Goal: Obtain resource: Download file/media

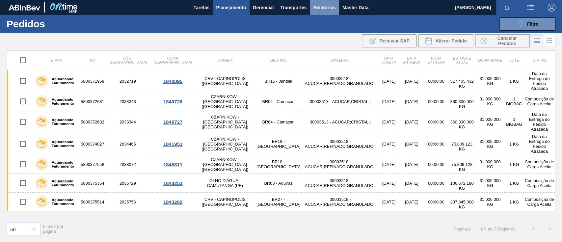
click at [329, 7] on span "Relatórios" at bounding box center [324, 8] width 22 height 8
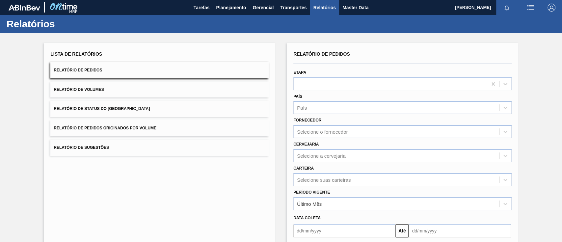
click at [144, 128] on span "Relatório de Pedidos Originados por Volume" at bounding box center [105, 128] width 103 height 5
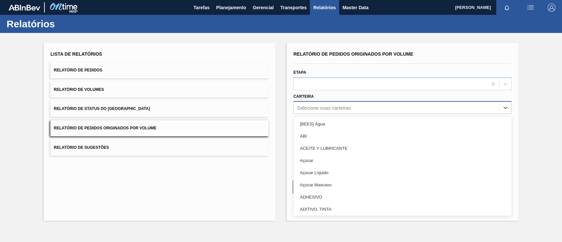
click at [330, 107] on div "Selecione suas carteiras" at bounding box center [324, 108] width 54 height 6
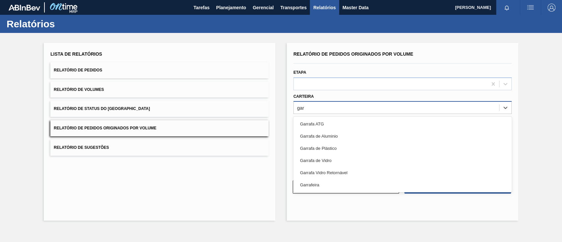
type input "garr"
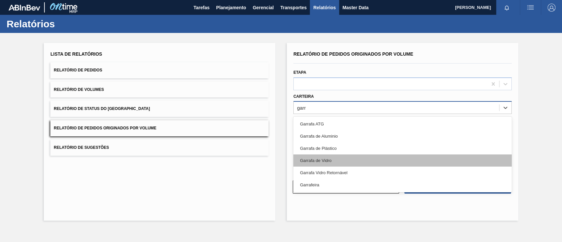
click at [311, 162] on div "Garrafa de Vidro" at bounding box center [402, 160] width 218 height 12
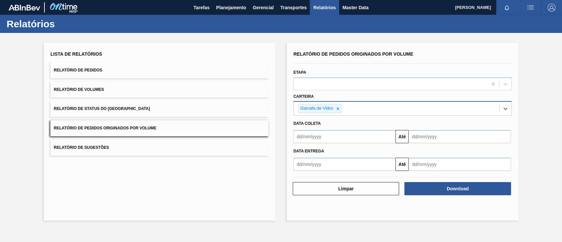
click at [317, 137] on input "text" at bounding box center [344, 136] width 102 height 13
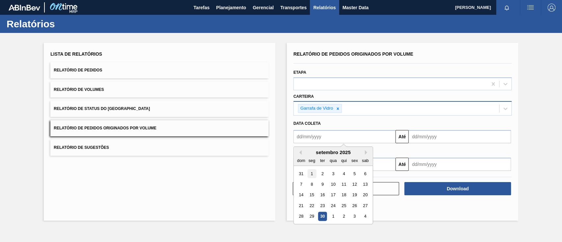
click at [312, 175] on div "1" at bounding box center [311, 173] width 9 height 9
type input "[DATE]"
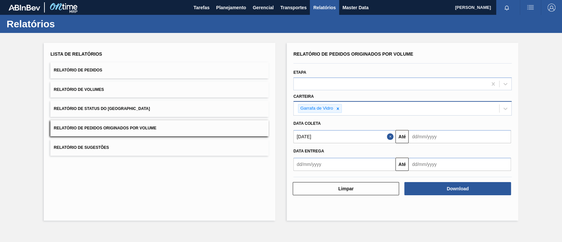
click at [436, 138] on input "text" at bounding box center [459, 136] width 102 height 13
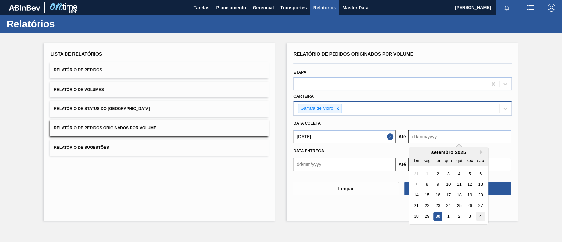
click at [482, 217] on div "4" at bounding box center [480, 216] width 9 height 9
type input "[DATE]"
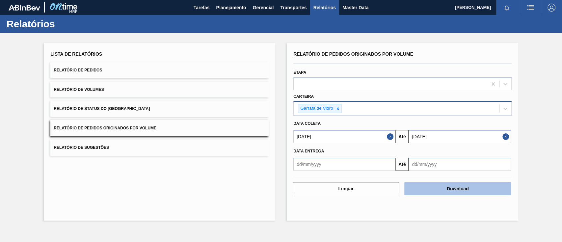
click at [474, 187] on button "Download" at bounding box center [457, 188] width 106 height 13
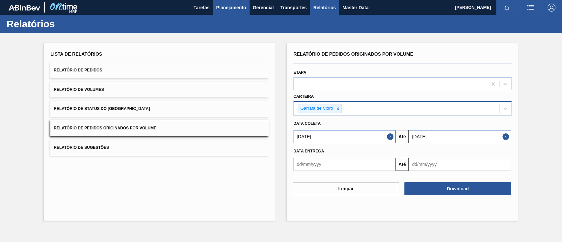
click at [235, 9] on span "Planejamento" at bounding box center [231, 8] width 30 height 8
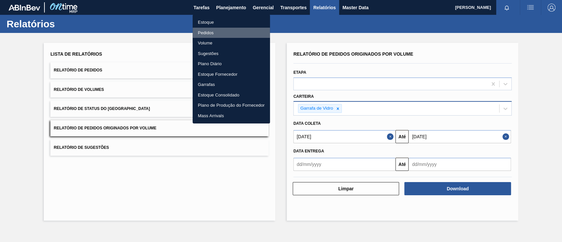
click at [206, 32] on li "Pedidos" at bounding box center [230, 33] width 77 height 11
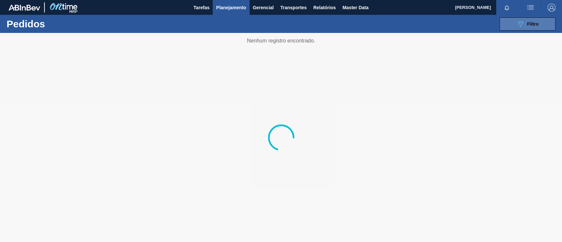
click at [530, 24] on span "Filtro" at bounding box center [533, 23] width 12 height 5
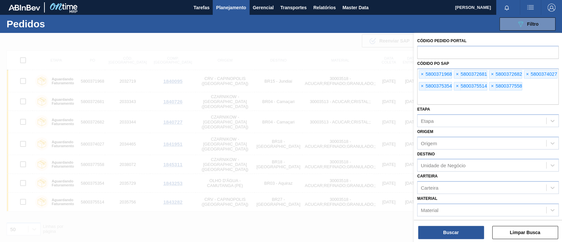
click at [421, 74] on span "×" at bounding box center [422, 74] width 6 height 8
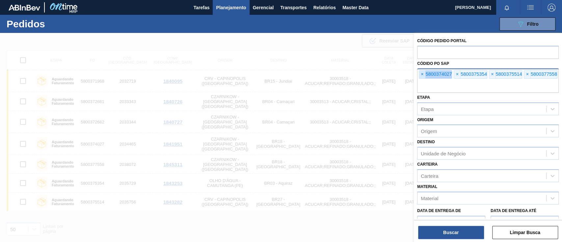
click at [421, 74] on span "×" at bounding box center [422, 74] width 6 height 8
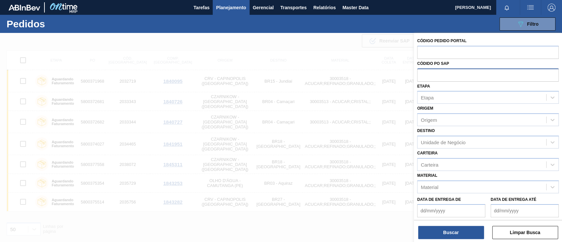
paste input "text"
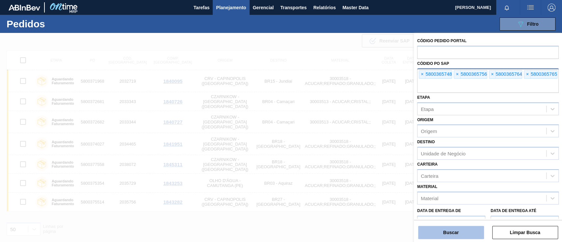
click at [469, 232] on button "Buscar" at bounding box center [451, 232] width 66 height 13
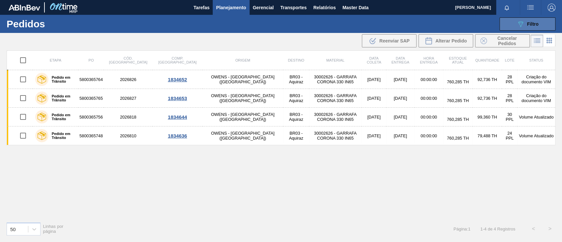
click at [533, 21] on div "089F7B8B-B2A5-4AFE-B5C0-19BA573D28AC Filtro" at bounding box center [527, 24] width 22 height 8
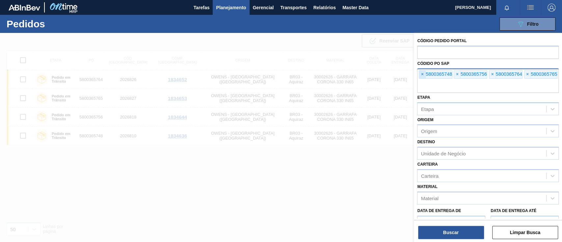
click at [421, 73] on span "×" at bounding box center [422, 74] width 6 height 8
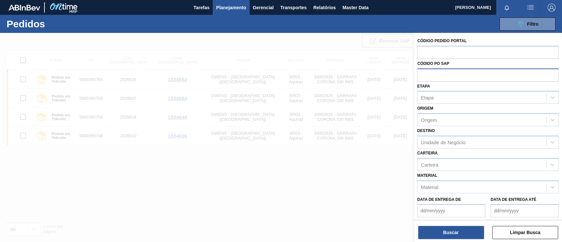
paste input "text"
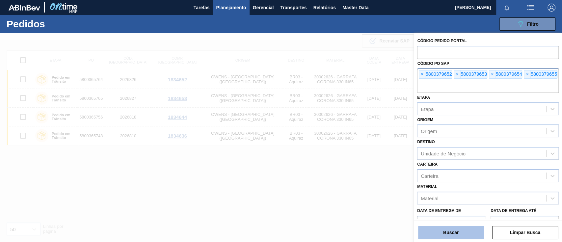
click at [453, 232] on button "Buscar" at bounding box center [451, 232] width 66 height 13
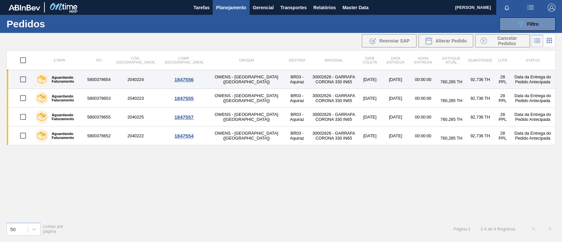
click at [161, 79] on div "1847556" at bounding box center [184, 80] width 47 height 6
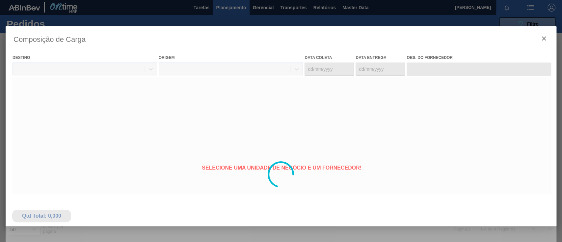
type coleta "[DATE]"
type entrega "[DATE]"
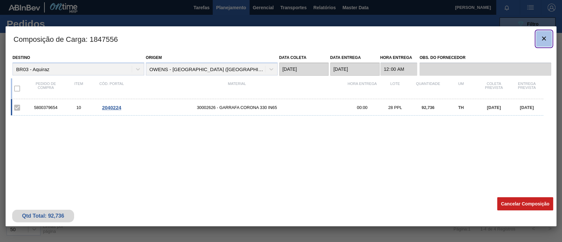
drag, startPoint x: 539, startPoint y: 38, endPoint x: 542, endPoint y: 39, distance: 3.4
click at [542, 39] on icon "botão de ícone" at bounding box center [544, 39] width 4 height 4
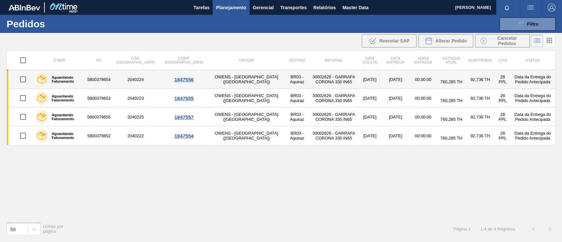
click at [101, 80] on td "5800379654" at bounding box center [98, 79] width 25 height 19
click at [24, 83] on input "checkbox" at bounding box center [23, 79] width 14 height 14
checkbox input "true"
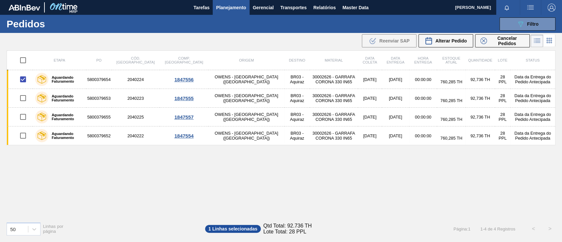
click at [536, 40] on icon at bounding box center [537, 40] width 5 height 0
click at [484, 168] on div "Etapa PO Cód. Pedido Comp. Carga Origem Destino Material Data coleta Data entre…" at bounding box center [281, 133] width 548 height 166
click at [529, 7] on img "button" at bounding box center [530, 8] width 8 height 8
click at [438, 164] on div at bounding box center [281, 121] width 562 height 242
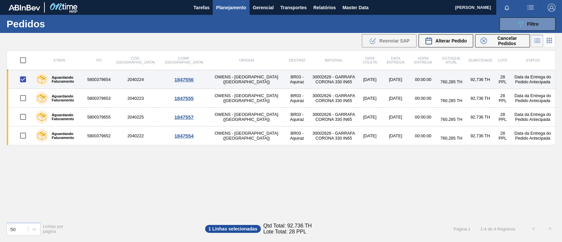
click at [284, 77] on td "BR03 - Aquiraz" at bounding box center [296, 79] width 25 height 19
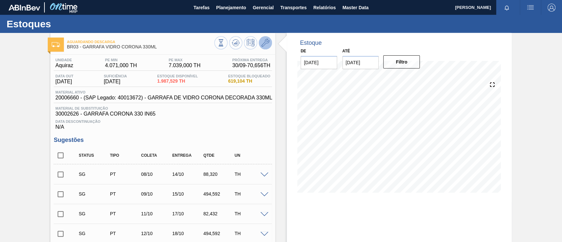
click at [265, 42] on icon at bounding box center [265, 43] width 8 height 8
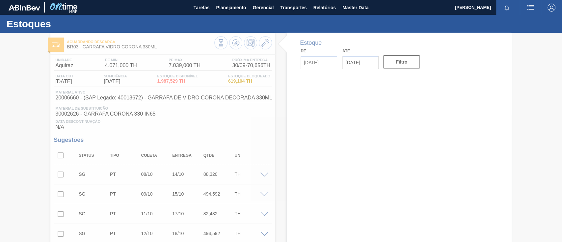
type input "[DATE]"
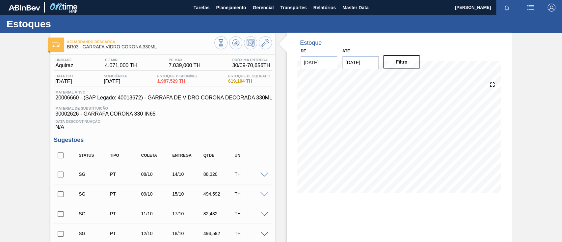
click at [73, 82] on span "[DATE]" at bounding box center [64, 82] width 18 height 6
click at [84, 99] on span "20006660 - (SAP Legado: 40013672) - GARRAFA DE VIDRO CORONA DECORADA 330ML" at bounding box center [163, 98] width 217 height 6
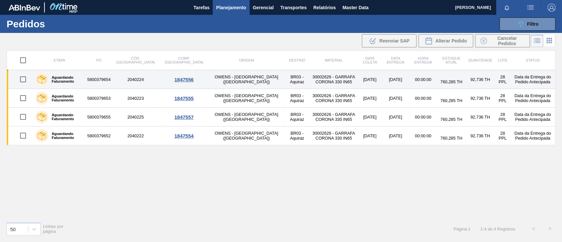
drag, startPoint x: 503, startPoint y: 83, endPoint x: 149, endPoint y: 75, distance: 354.7
drag, startPoint x: 149, startPoint y: 75, endPoint x: 134, endPoint y: 78, distance: 14.7
click at [134, 78] on td "2040224" at bounding box center [136, 79] width 48 height 19
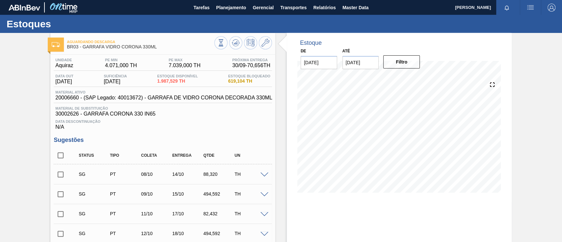
click at [259, 174] on div at bounding box center [265, 174] width 13 height 5
click at [263, 176] on span at bounding box center [264, 174] width 8 height 5
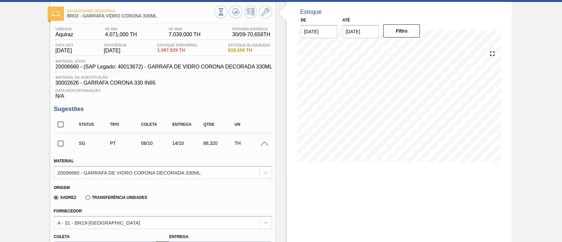
scroll to position [44, 0]
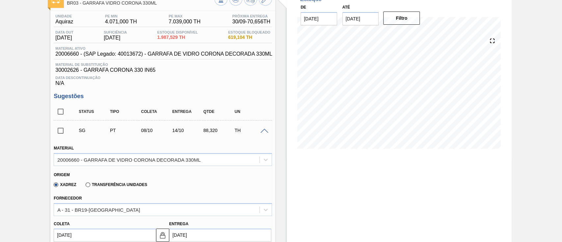
click at [265, 133] on span at bounding box center [264, 131] width 8 height 5
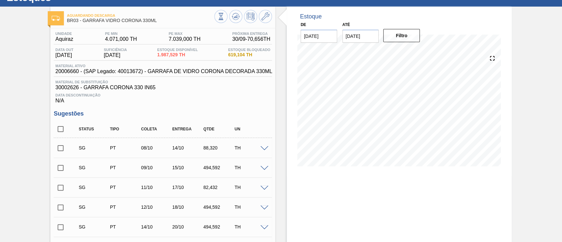
scroll to position [0, 0]
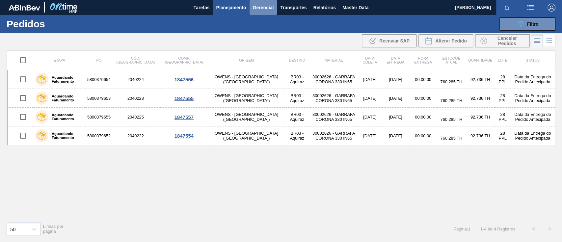
click at [263, 9] on span "Gerencial" at bounding box center [263, 8] width 21 height 8
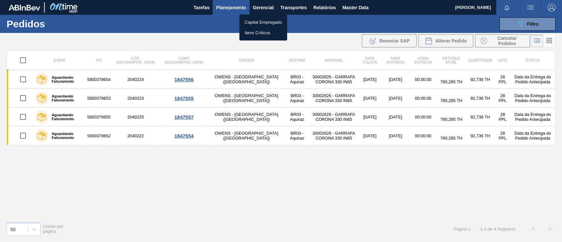
click at [284, 9] on div at bounding box center [281, 121] width 562 height 242
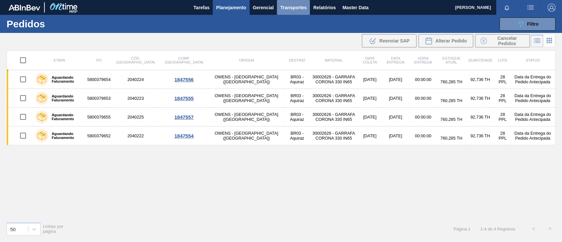
click at [291, 9] on span "Transportes" at bounding box center [293, 8] width 26 height 8
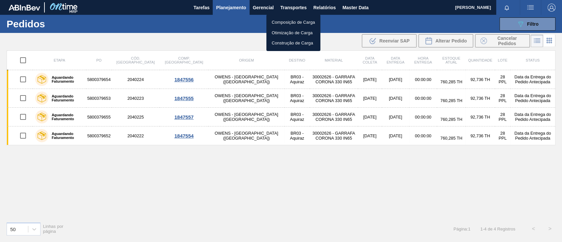
click at [521, 23] on div at bounding box center [281, 121] width 562 height 242
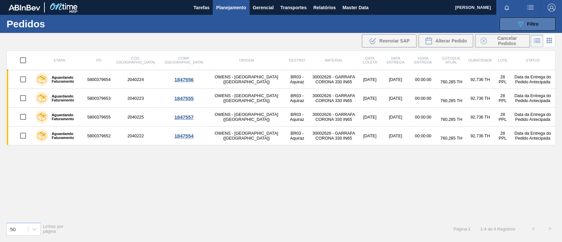
click at [527, 26] on span "Filtro" at bounding box center [533, 23] width 12 height 5
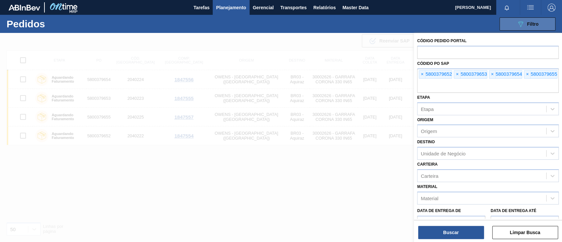
click at [527, 26] on span "Filtro" at bounding box center [533, 23] width 12 height 5
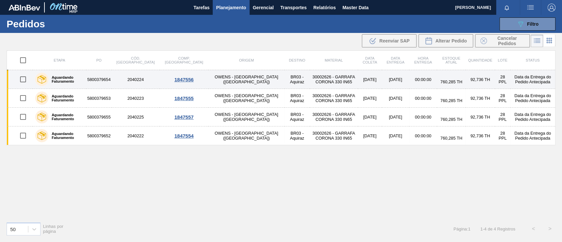
click at [358, 79] on td "[DATE]" at bounding box center [370, 79] width 24 height 19
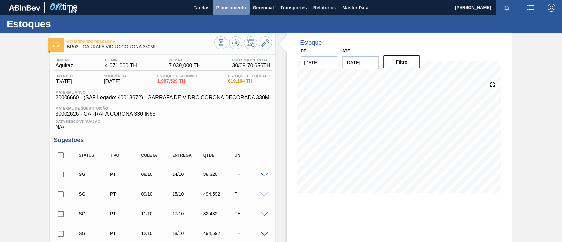
click at [229, 11] on span "Planejamento" at bounding box center [231, 8] width 30 height 8
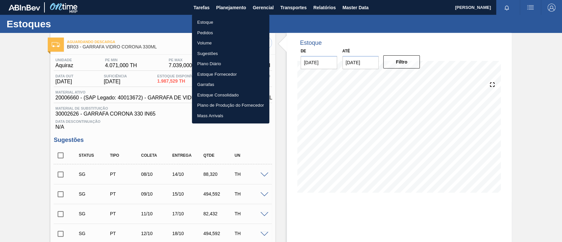
click at [206, 34] on li "Pedidos" at bounding box center [230, 33] width 77 height 11
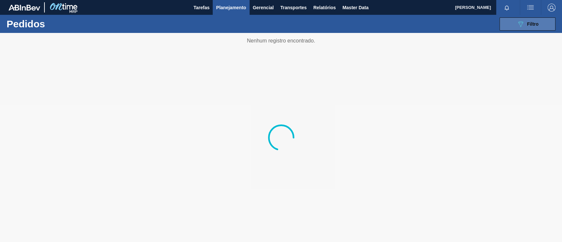
click at [531, 24] on span "Filtro" at bounding box center [533, 23] width 12 height 5
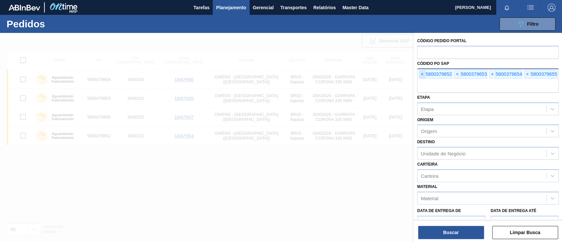
click at [424, 73] on span "×" at bounding box center [422, 74] width 6 height 8
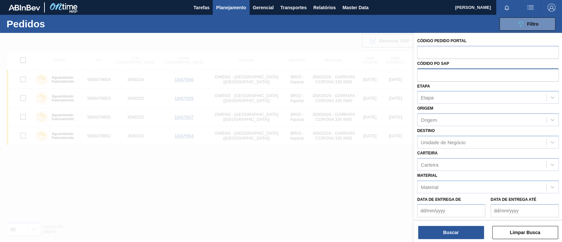
click at [424, 73] on input "text" at bounding box center [487, 74] width 141 height 13
paste input "5800366307"
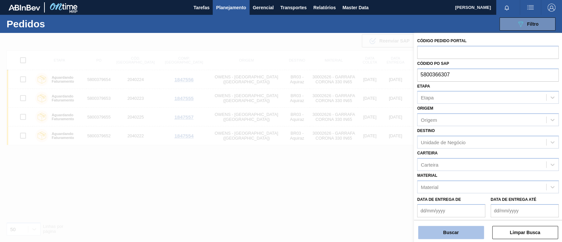
type input "5800366307"
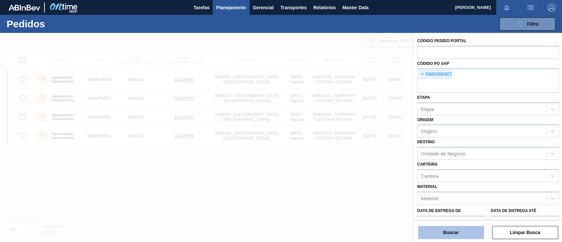
click at [440, 227] on button "Buscar" at bounding box center [451, 232] width 66 height 13
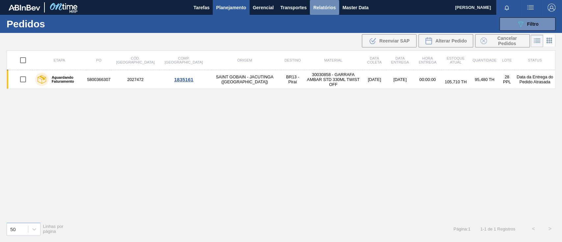
click at [321, 7] on span "Relatórios" at bounding box center [324, 8] width 22 height 8
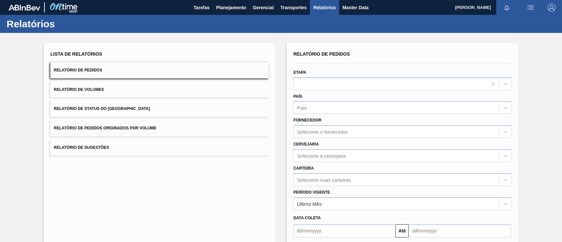
click at [162, 130] on button "Relatório de Pedidos Originados por Volume" at bounding box center [159, 128] width 218 height 16
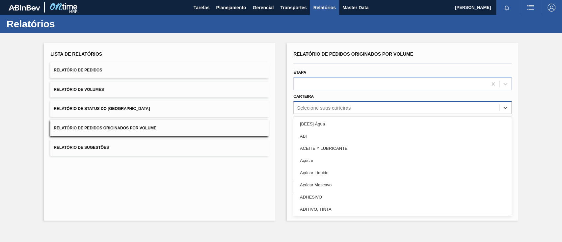
click at [322, 108] on div "Selecione suas carteiras" at bounding box center [324, 108] width 54 height 6
type input "a"
type input "gar"
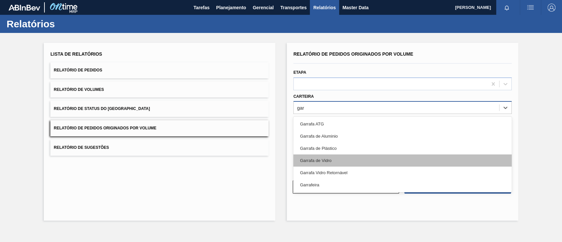
click at [339, 159] on div "Garrafa de Vidro" at bounding box center [402, 160] width 218 height 12
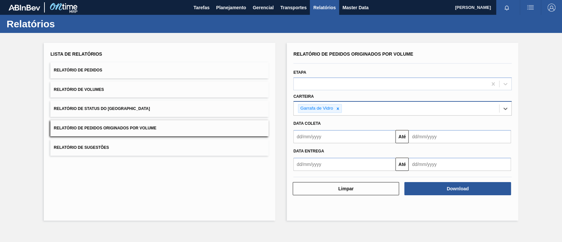
click at [330, 135] on input "text" at bounding box center [344, 136] width 102 height 13
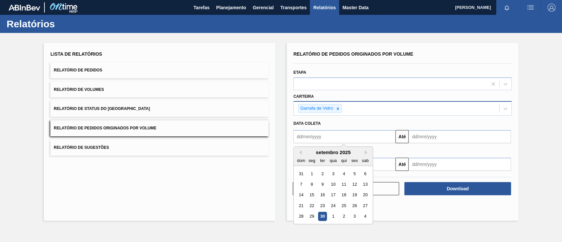
click at [364, 151] on div "setembro 2025" at bounding box center [332, 152] width 79 height 6
click at [365, 151] on button "Next Month" at bounding box center [367, 152] width 5 height 5
click at [313, 194] on div "13" at bounding box center [311, 194] width 9 height 9
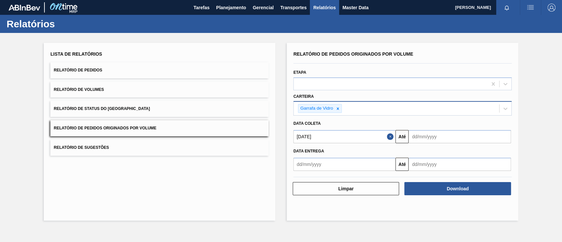
type input "[DATE]"
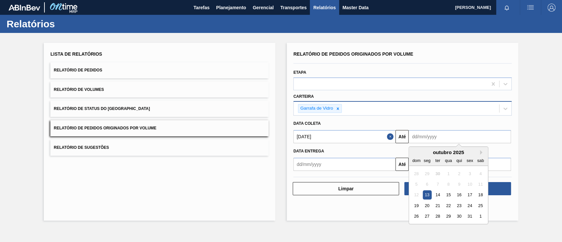
click at [451, 139] on input "text" at bounding box center [459, 136] width 102 height 13
click at [470, 217] on div "31" at bounding box center [469, 216] width 9 height 9
type input "[DATE]"
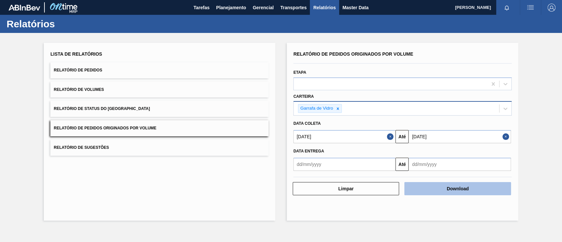
click at [482, 187] on button "Download" at bounding box center [457, 188] width 106 height 13
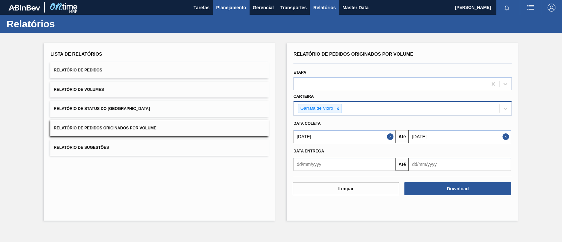
click at [238, 9] on span "Planejamento" at bounding box center [231, 8] width 30 height 8
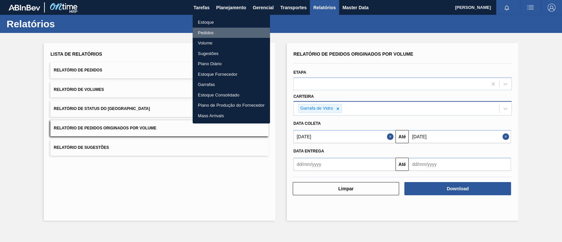
click at [199, 33] on li "Pedidos" at bounding box center [230, 33] width 77 height 11
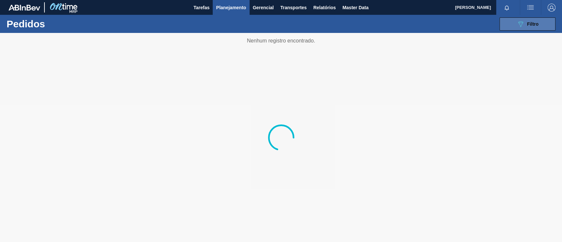
click at [515, 22] on button "089F7B8B-B2A5-4AFE-B5C0-19BA573D28AC Filtro" at bounding box center [527, 23] width 56 height 13
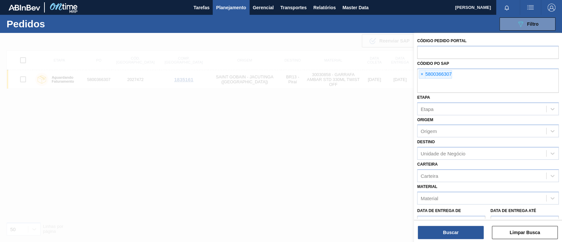
click at [418, 74] on div "× 5800366307" at bounding box center [434, 74] width 33 height 9
click at [419, 73] on span "×" at bounding box center [422, 74] width 6 height 8
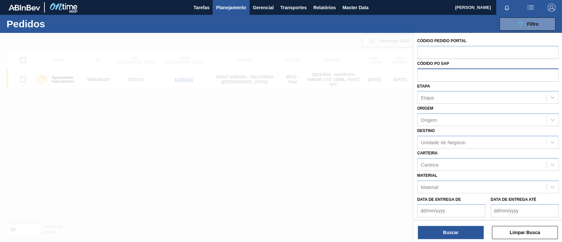
paste input "text"
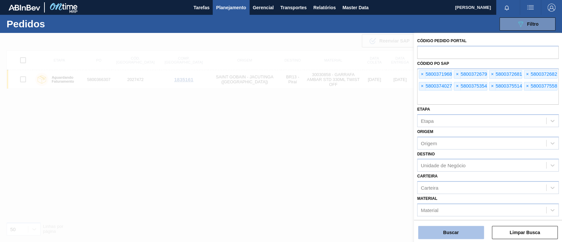
click at [469, 238] on button "Buscar" at bounding box center [451, 232] width 66 height 13
